Goal: Complete application form: Complete application form

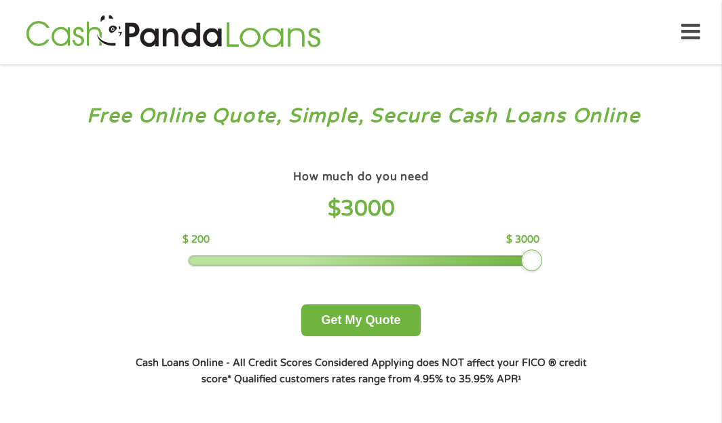
drag, startPoint x: 286, startPoint y: 255, endPoint x: 572, endPoint y: 258, distance: 285.6
click at [572, 258] on div "How much do you need $ 3000 $ 200 $ 3000 Get My Quote" at bounding box center [360, 252] width 475 height 170
click at [379, 326] on button "Get My Quote" at bounding box center [360, 321] width 119 height 32
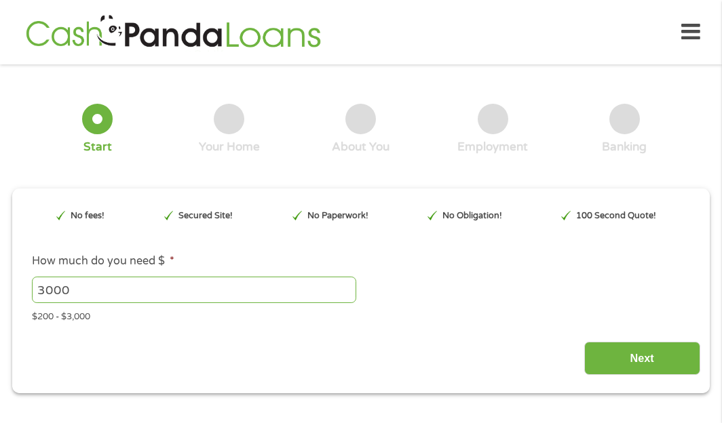
scroll to position [7, 0]
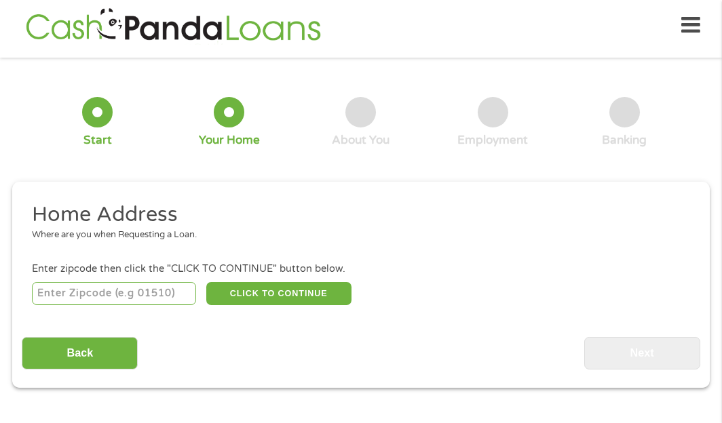
click at [95, 296] on input "number" at bounding box center [114, 293] width 165 height 23
type input "77072"
select select "Texas"
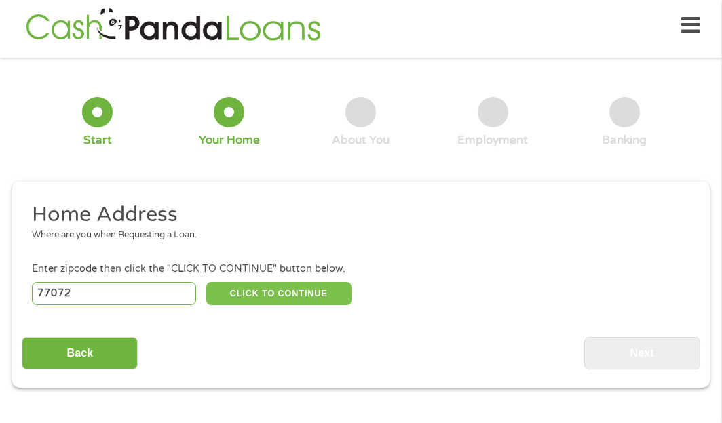
click at [253, 293] on button "CLICK TO CONTINUE" at bounding box center [278, 293] width 145 height 23
type input "77072"
type input "Houston"
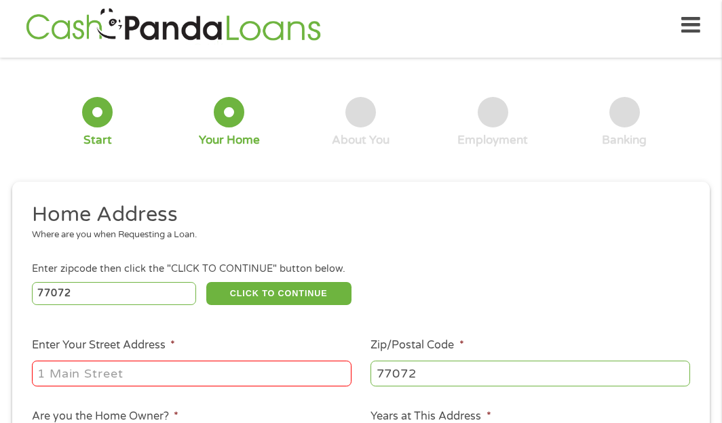
click at [185, 371] on input "Enter Your Street Address *" at bounding box center [192, 374] width 320 height 26
type input "7503 Timberway Lane"
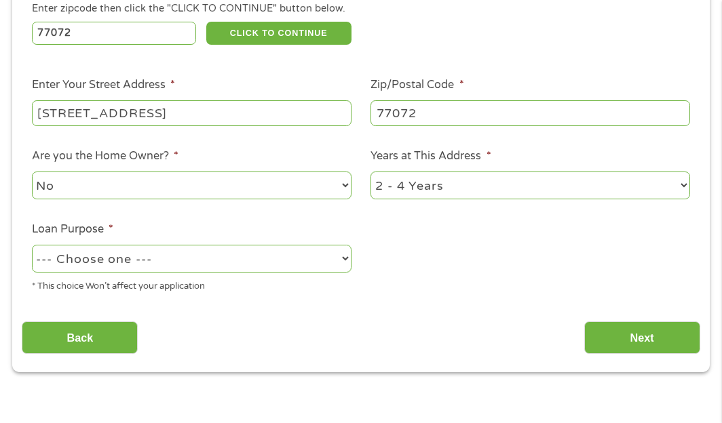
scroll to position [278, 0]
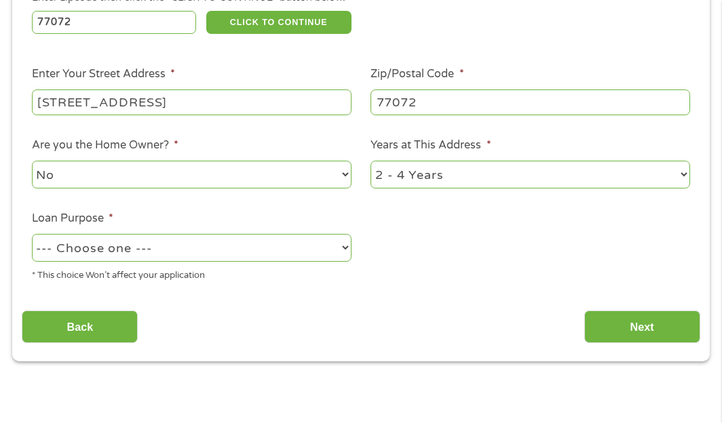
click at [472, 175] on select "1 Year or less 1 - 2 Years 2 - 4 Years Over 4 Years" at bounding box center [530, 175] width 320 height 28
select select "60months"
click at [370, 161] on select "1 Year or less 1 - 2 Years 2 - 4 Years Over 4 Years" at bounding box center [530, 175] width 320 height 28
click at [94, 260] on select "--- Choose one --- Pay Bills Debt Consolidation Home Improvement Major Purchase…" at bounding box center [192, 248] width 320 height 28
select select "paybills"
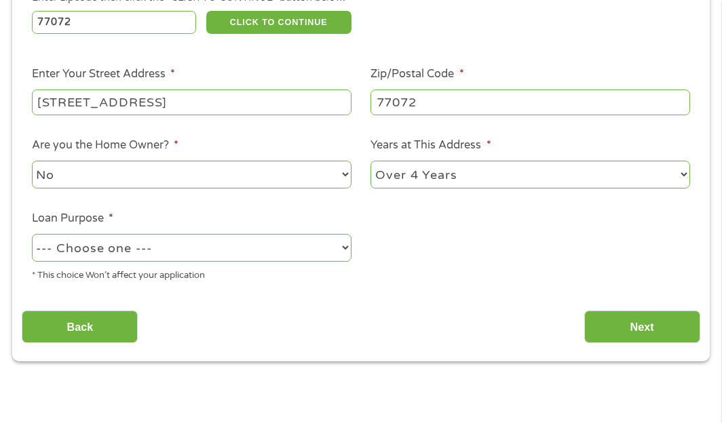
click at [32, 234] on select "--- Choose one --- Pay Bills Debt Consolidation Home Improvement Major Purchase…" at bounding box center [192, 248] width 320 height 28
click at [647, 321] on input "Next" at bounding box center [642, 327] width 116 height 33
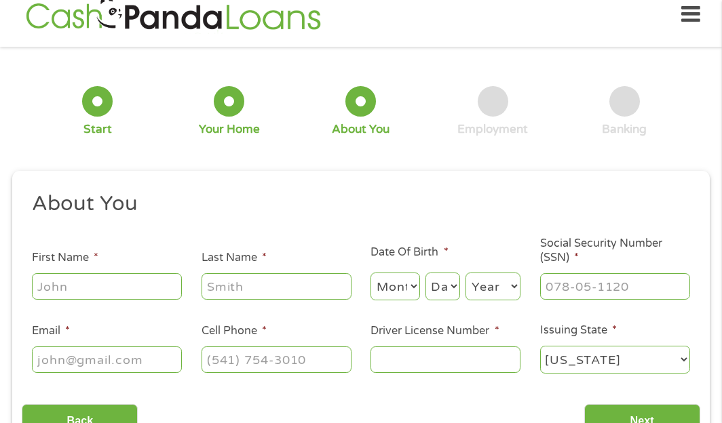
scroll to position [7, 0]
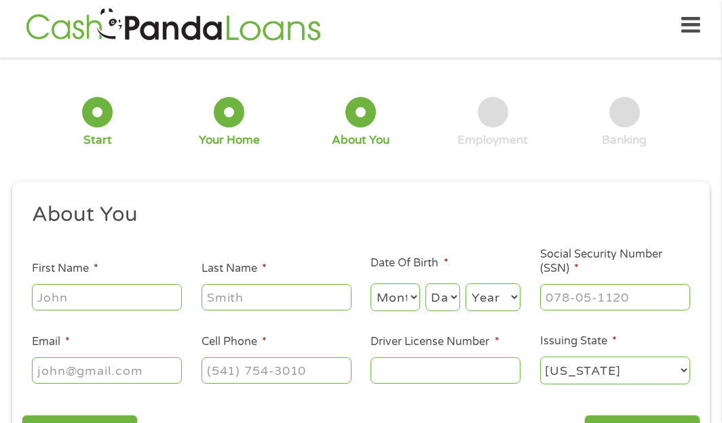
click at [138, 293] on input "First Name *" at bounding box center [107, 297] width 150 height 26
type input "Kimberly"
type input "Amaya"
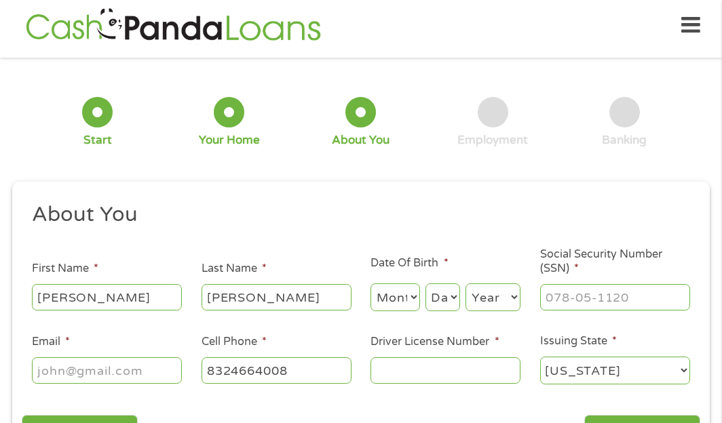
type input "(832) 466-4008"
click at [246, 296] on input "Amaya" at bounding box center [276, 297] width 150 height 26
type input "Sanchez"
click at [403, 305] on select "Month 1 2 3 4 5 6 7 8 9 10 11 12" at bounding box center [394, 298] width 49 height 28
select select "2"
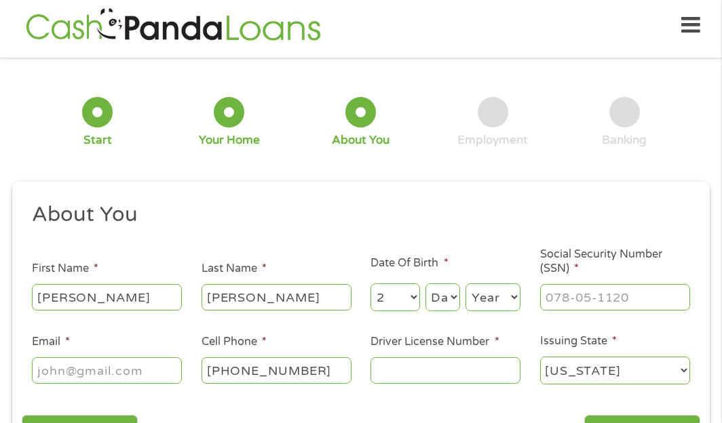
click at [370, 284] on select "Month 1 2 3 4 5 6 7 8 9 10 11 12" at bounding box center [394, 298] width 49 height 28
click at [440, 300] on select "Day 1 2 3 4 5 6 7 8 9 10 11 12 13 14 15 16 17 18 19 20 21 22 23 24 25 26 27 28 …" at bounding box center [442, 298] width 35 height 28
select select "18"
click at [425, 284] on select "Day 1 2 3 4 5 6 7 8 9 10 11 12 13 14 15 16 17 18 19 20 21 22 23 24 25 26 27 28 …" at bounding box center [442, 298] width 35 height 28
click at [484, 305] on select "Year 2007 2006 2005 2004 2003 2002 2001 2000 1999 1998 1997 1996 1995 1994 1993…" at bounding box center [492, 298] width 55 height 28
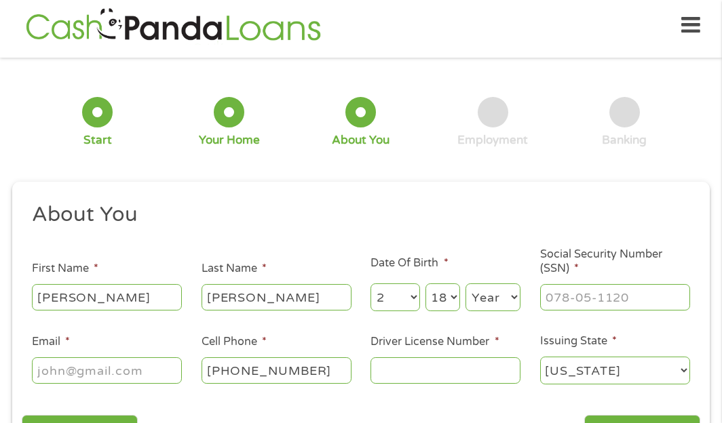
select select "1997"
click at [465, 284] on select "Year 2007 2006 2005 2004 2003 2002 2001 2000 1999 1998 1997 1996 1995 1994 1993…" at bounding box center [492, 298] width 55 height 28
click at [562, 301] on input "___-__-____" at bounding box center [615, 297] width 150 height 26
type input "639-17-6630"
click at [128, 370] on input "Email *" at bounding box center [107, 371] width 150 height 26
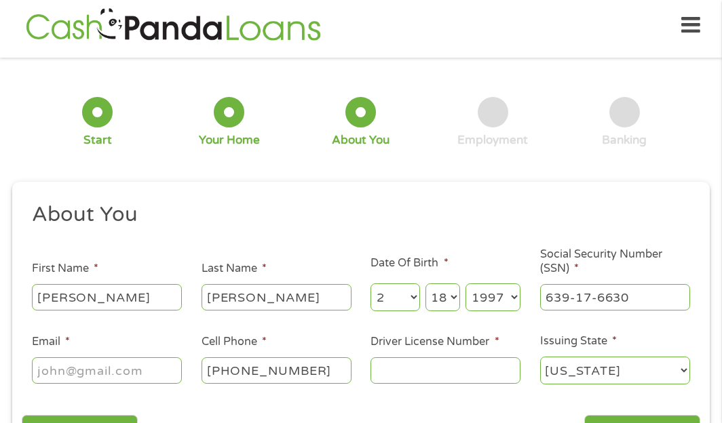
click at [113, 371] on input "Email *" at bounding box center [107, 371] width 150 height 26
type input "kimberlysanchez1897@gmail.com"
click at [306, 377] on input "(832) 466-4008" at bounding box center [276, 371] width 150 height 26
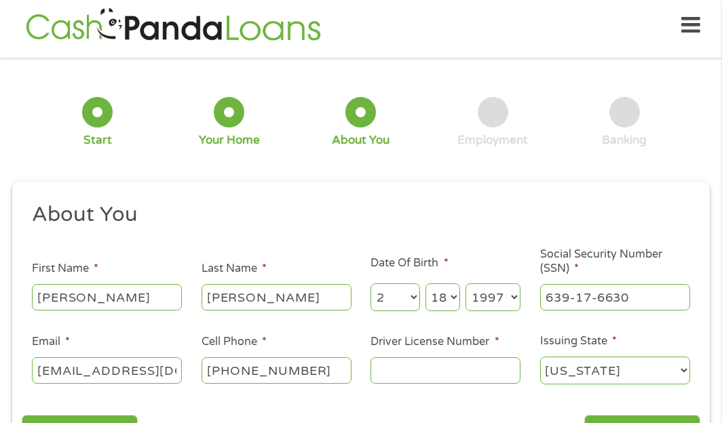
drag, startPoint x: 307, startPoint y: 377, endPoint x: 252, endPoint y: 374, distance: 55.7
click at [252, 374] on input "(832) 466-4008" at bounding box center [276, 371] width 150 height 26
type input "(832) 680-3528"
click at [501, 362] on input "Driver License Number *" at bounding box center [445, 371] width 150 height 26
click at [396, 370] on input "Driver License Number *" at bounding box center [445, 371] width 150 height 26
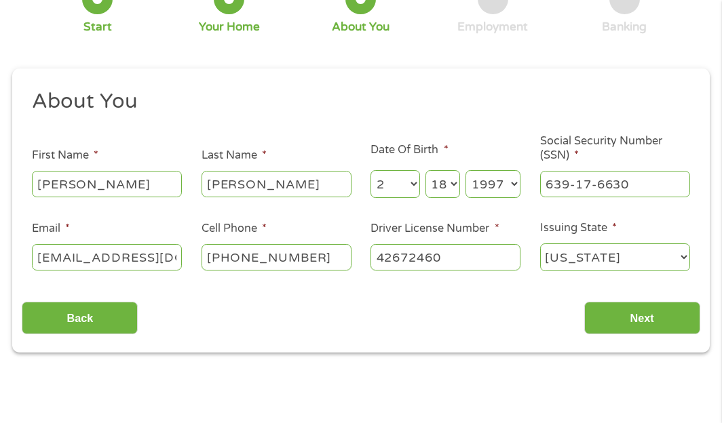
scroll to position [142, 0]
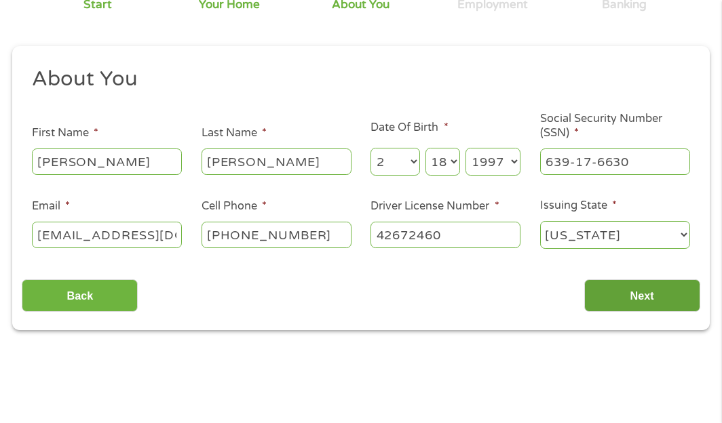
type input "42672460"
click at [623, 303] on input "Next" at bounding box center [642, 296] width 116 height 33
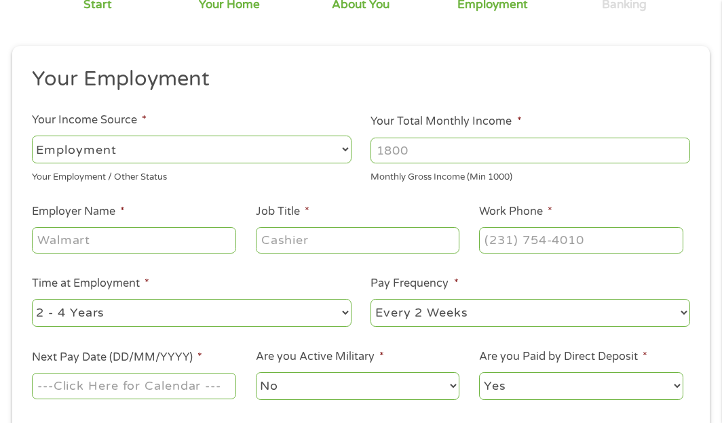
scroll to position [7, 0]
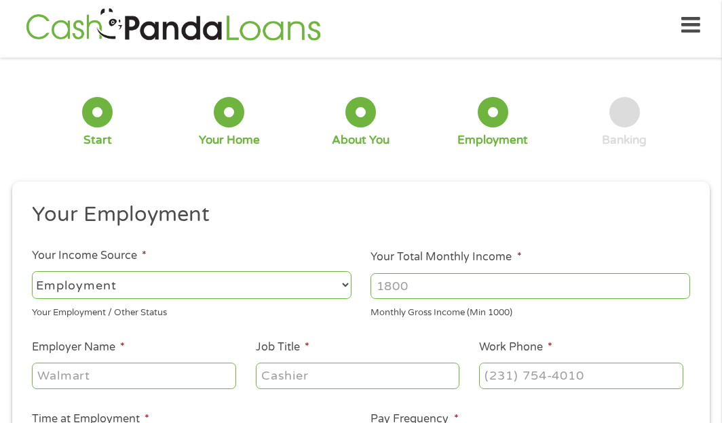
click at [175, 288] on select "--- Choose one --- Employment Self Employed Benefits" at bounding box center [192, 285] width 320 height 28
click at [32, 271] on select "--- Choose one --- Employment Self Employed Benefits" at bounding box center [192, 285] width 320 height 28
click at [427, 284] on input "Your Total Monthly Income *" at bounding box center [530, 286] width 320 height 26
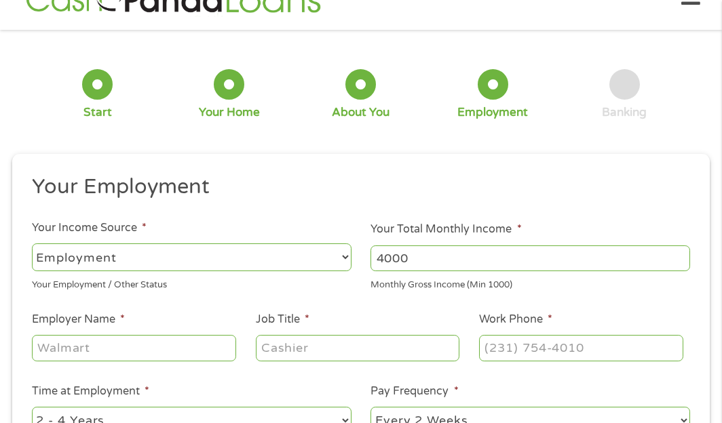
scroll to position [68, 0]
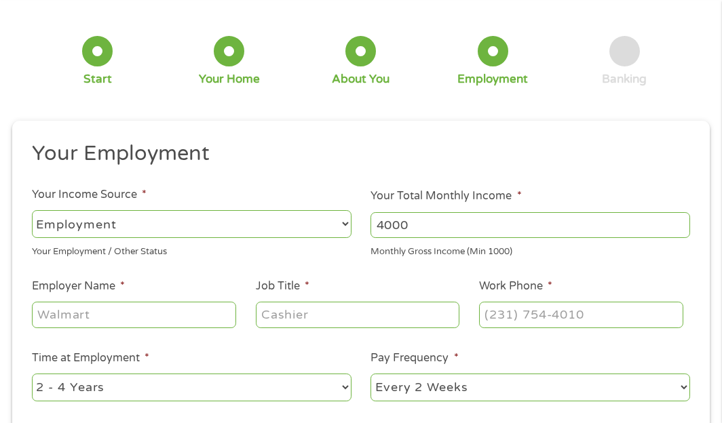
type input "4000"
click at [95, 315] on input "Employer Name *" at bounding box center [134, 315] width 204 height 26
click at [101, 319] on input "ASAP Creit repair" at bounding box center [134, 315] width 204 height 26
click at [100, 319] on input "ASAP Creit repair" at bounding box center [134, 315] width 204 height 26
click at [97, 317] on input "ASAP Creit repair" at bounding box center [134, 315] width 204 height 26
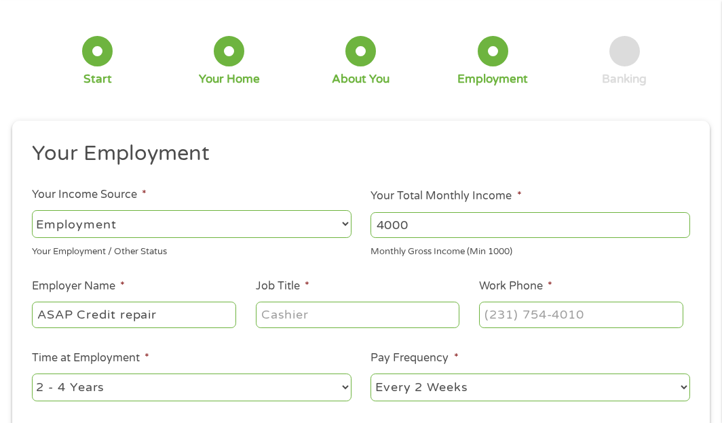
click at [123, 307] on input "ASAP Credit repair" at bounding box center [134, 315] width 204 height 26
type input "ASAP Credit Repair"
click at [284, 321] on input "Job Title *" at bounding box center [358, 315] width 204 height 26
click at [288, 321] on input "sUPERVISOR" at bounding box center [358, 315] width 204 height 26
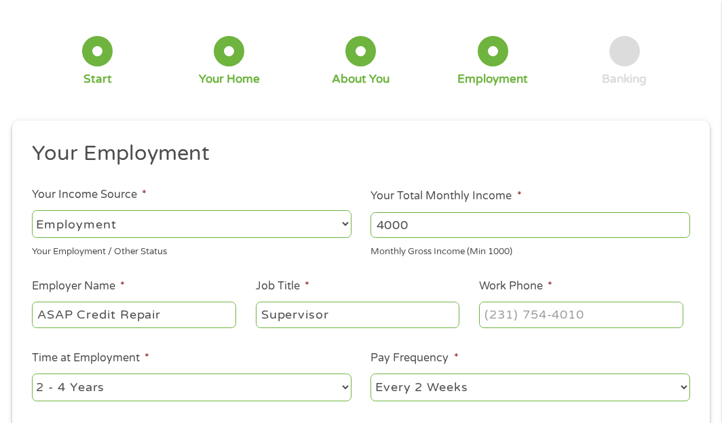
type input "Supervisor"
click at [524, 309] on input "(___) ___-____" at bounding box center [581, 315] width 204 height 26
drag, startPoint x: 493, startPoint y: 309, endPoint x: 683, endPoint y: 317, distance: 189.4
click at [683, 317] on input "(_83) 268-0352" at bounding box center [581, 315] width 204 height 26
type input "(832) 605-2035"
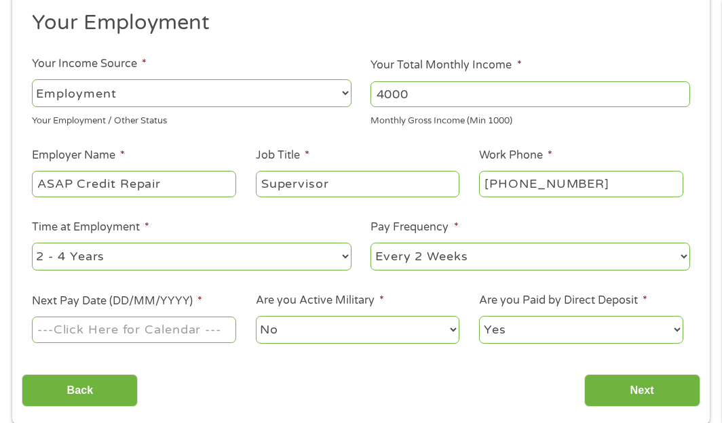
scroll to position [339, 0]
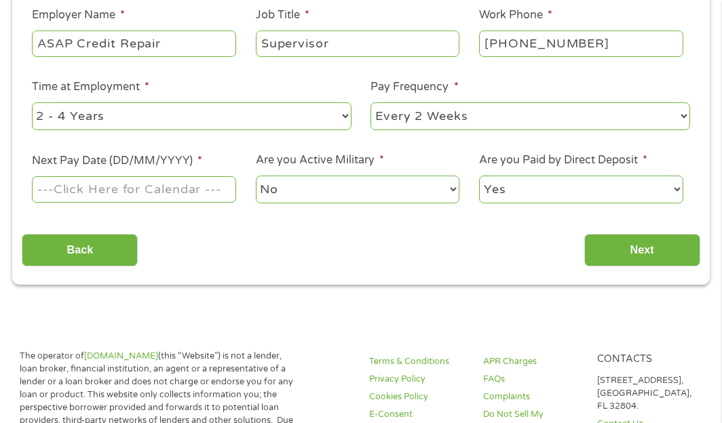
click at [195, 186] on input "Next Pay Date (DD/MM/YYYY) *" at bounding box center [134, 189] width 204 height 26
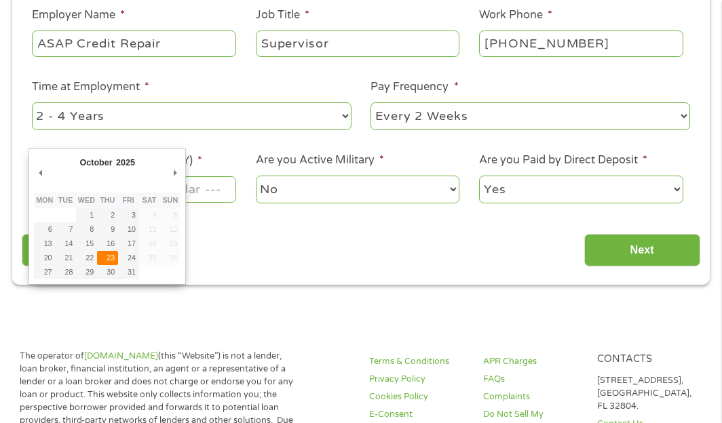
type input "23/10/2025"
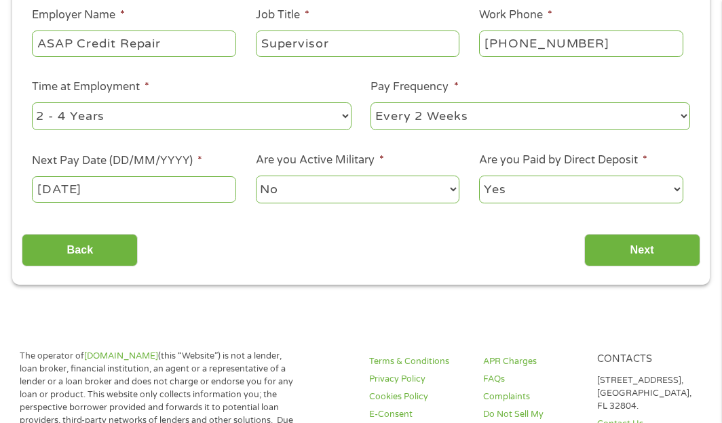
click at [442, 187] on select "No Yes" at bounding box center [358, 190] width 204 height 28
click at [537, 225] on div "Back Next" at bounding box center [361, 245] width 678 height 43
drag, startPoint x: 492, startPoint y: 106, endPoint x: 497, endPoint y: 111, distance: 7.2
click at [492, 106] on select "--- Choose one --- Every 2 Weeks Every Week Monthly Semi-Monthly" at bounding box center [530, 116] width 320 height 28
click at [370, 102] on select "--- Choose one --- Every 2 Weeks Every Week Monthly Semi-Monthly" at bounding box center [530, 116] width 320 height 28
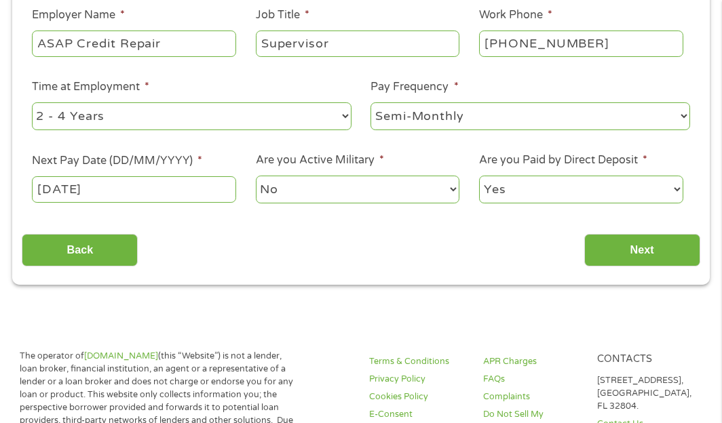
drag, startPoint x: 653, startPoint y: 252, endPoint x: 419, endPoint y: 189, distance: 242.6
click at [434, 223] on div "Your Employment Your Income Source * --- Choose one --- Employment Self Employe…" at bounding box center [361, 68] width 678 height 398
click at [417, 110] on select "--- Choose one --- Every 2 Weeks Every Week Monthly Semi-Monthly" at bounding box center [530, 116] width 320 height 28
select select "biweekly"
click at [370, 102] on select "--- Choose one --- Every 2 Weeks Every Week Monthly Semi-Monthly" at bounding box center [530, 116] width 320 height 28
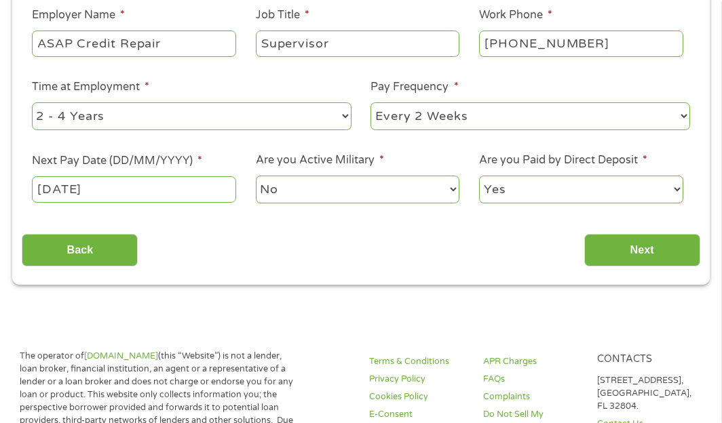
click at [202, 111] on select "--- Choose one --- 1 Year or less 1 - 2 Years 2 - 4 Years Over 4 Years" at bounding box center [192, 116] width 320 height 28
select select "60months"
click at [32, 102] on select "--- Choose one --- 1 Year or less 1 - 2 Years 2 - 4 Years Over 4 Years" at bounding box center [192, 116] width 320 height 28
click at [602, 254] on input "Next" at bounding box center [642, 250] width 116 height 33
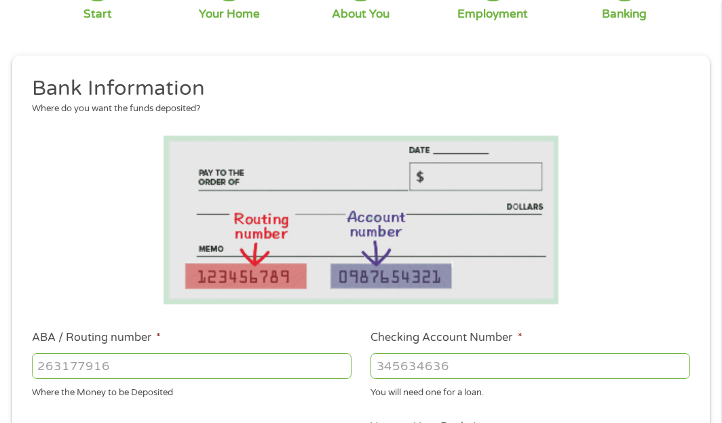
scroll to position [407, 0]
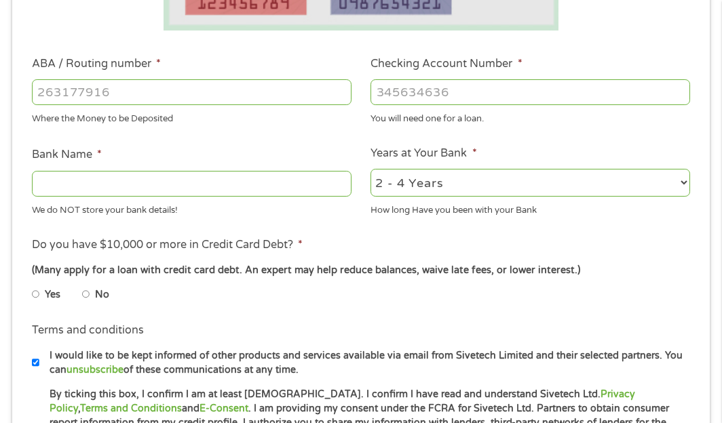
click at [195, 84] on input "ABA / Routing number *" at bounding box center [192, 92] width 320 height 26
